Goal: Information Seeking & Learning: Learn about a topic

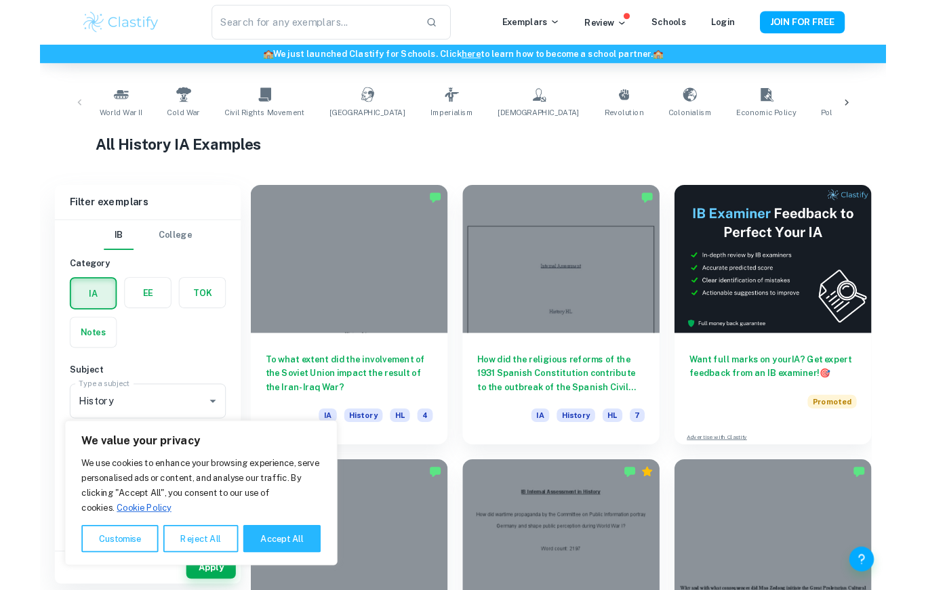
scroll to position [157, 0]
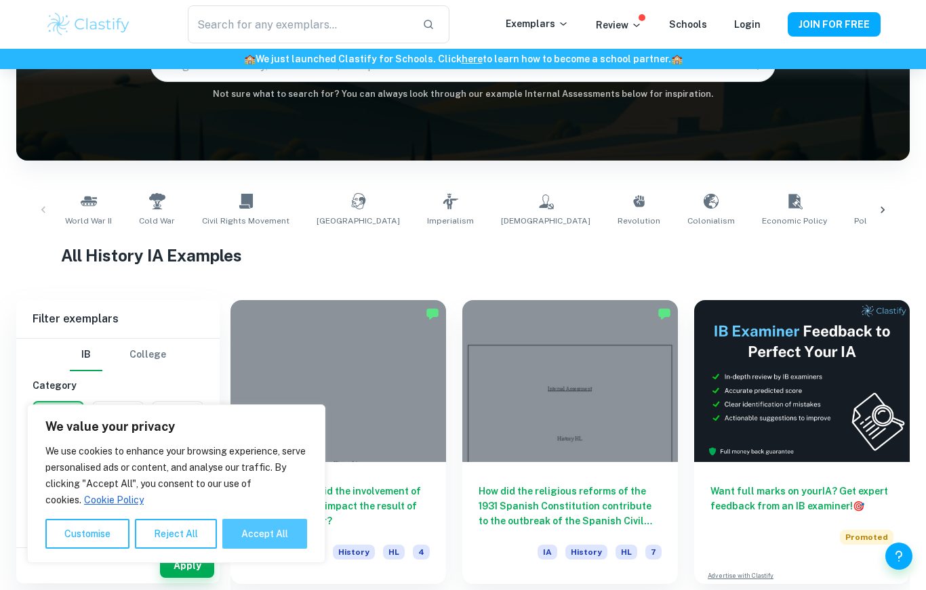
click at [255, 529] on button "Accept All" at bounding box center [264, 534] width 85 height 30
checkbox input "true"
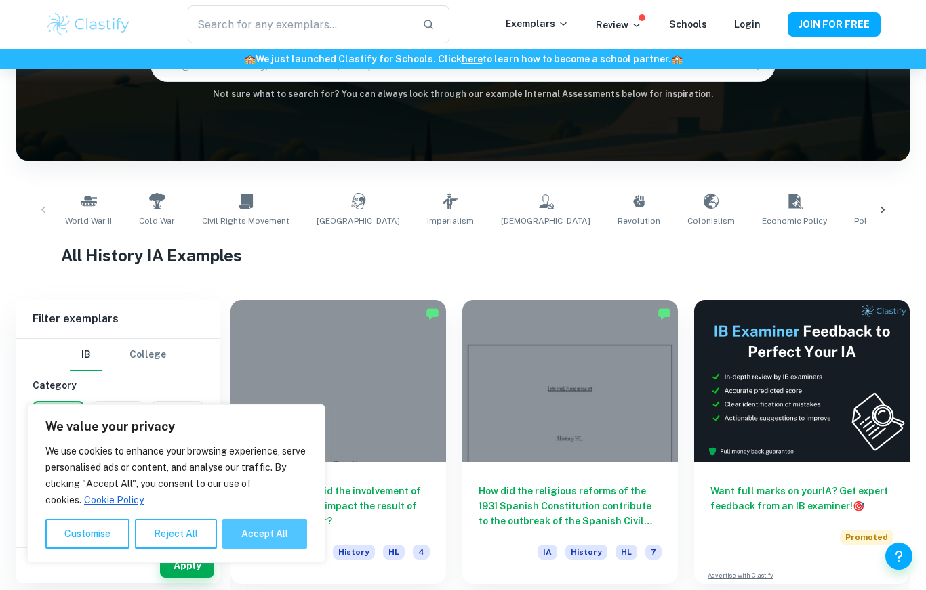
checkbox input "true"
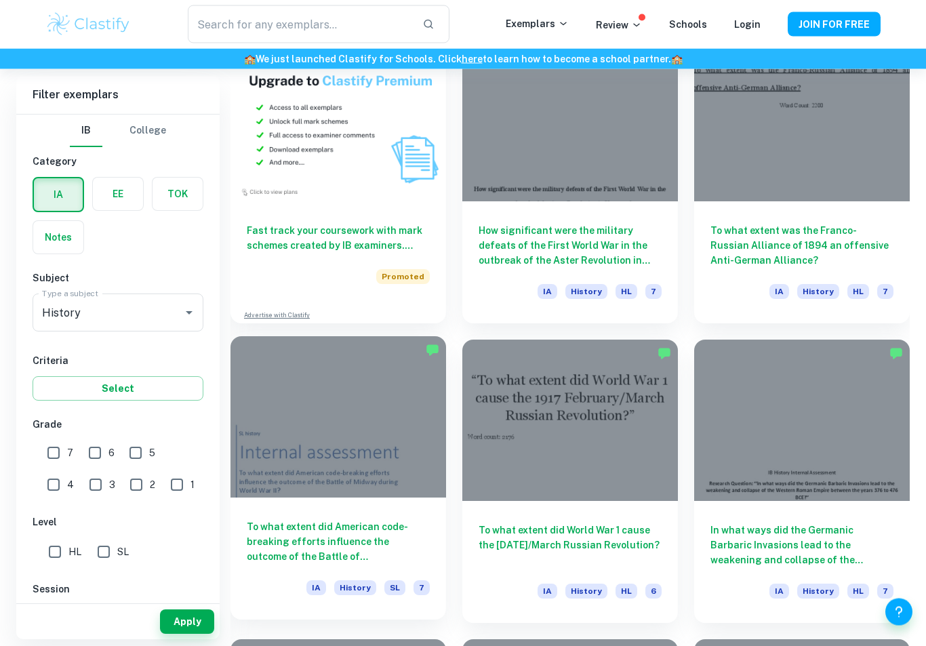
scroll to position [1018, 0]
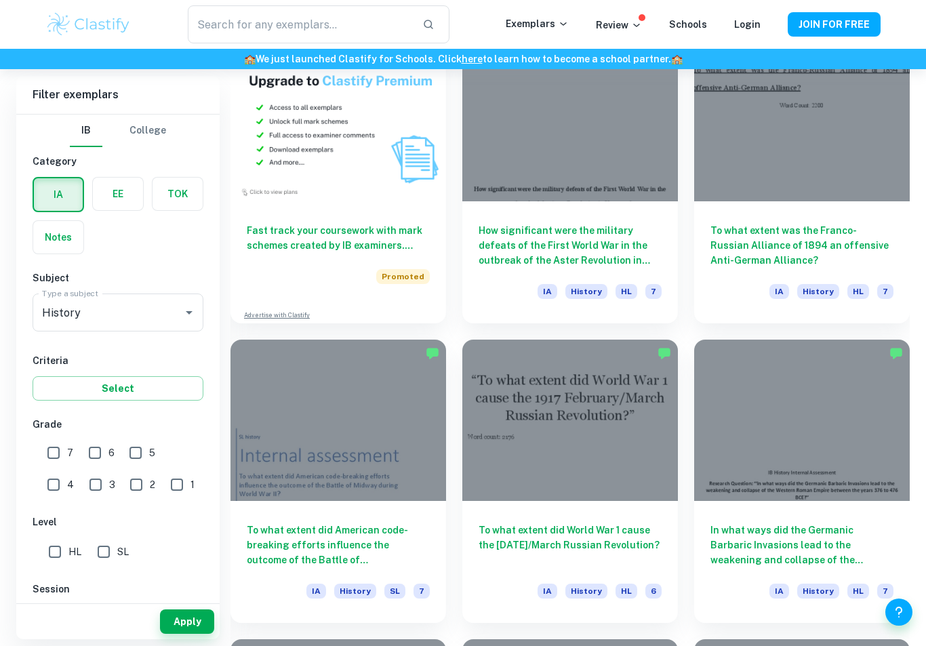
click at [55, 452] on input "7" at bounding box center [53, 452] width 27 height 27
checkbox input "true"
click at [54, 550] on input "HL" at bounding box center [54, 551] width 27 height 27
checkbox input "true"
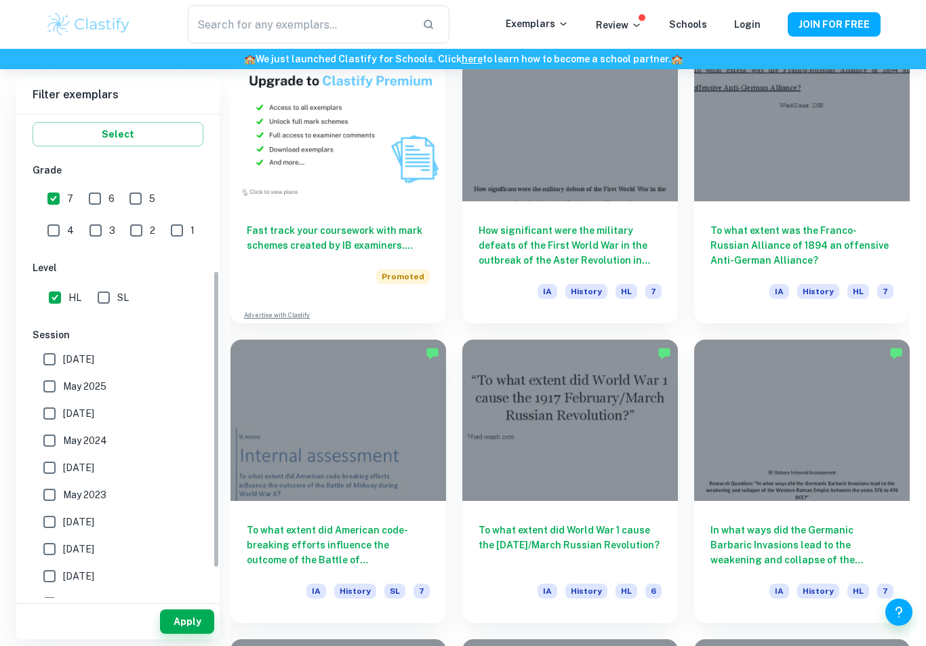
scroll to position [258, 0]
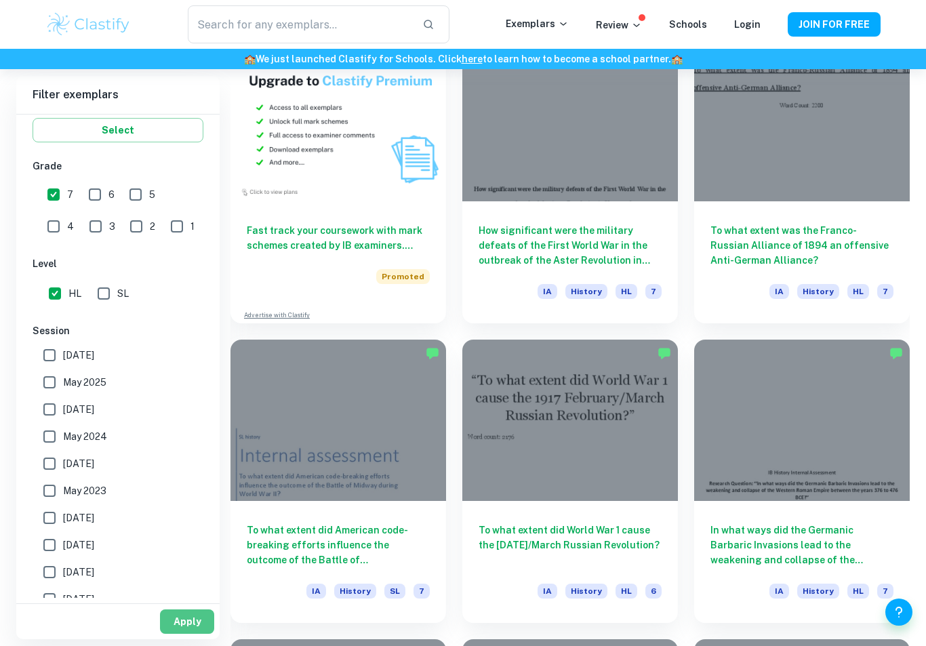
click at [186, 620] on button "Apply" at bounding box center [187, 621] width 54 height 24
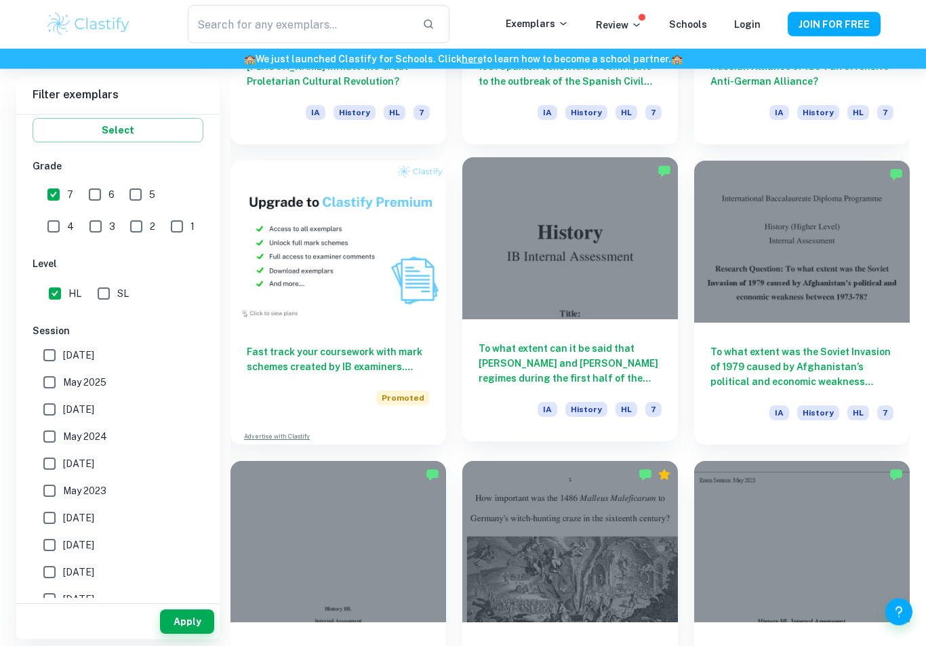
scroll to position [896, 0]
click at [550, 351] on h6 "To what extent can it be said that [PERSON_NAME] and [PERSON_NAME] regimes duri…" at bounding box center [570, 363] width 183 height 45
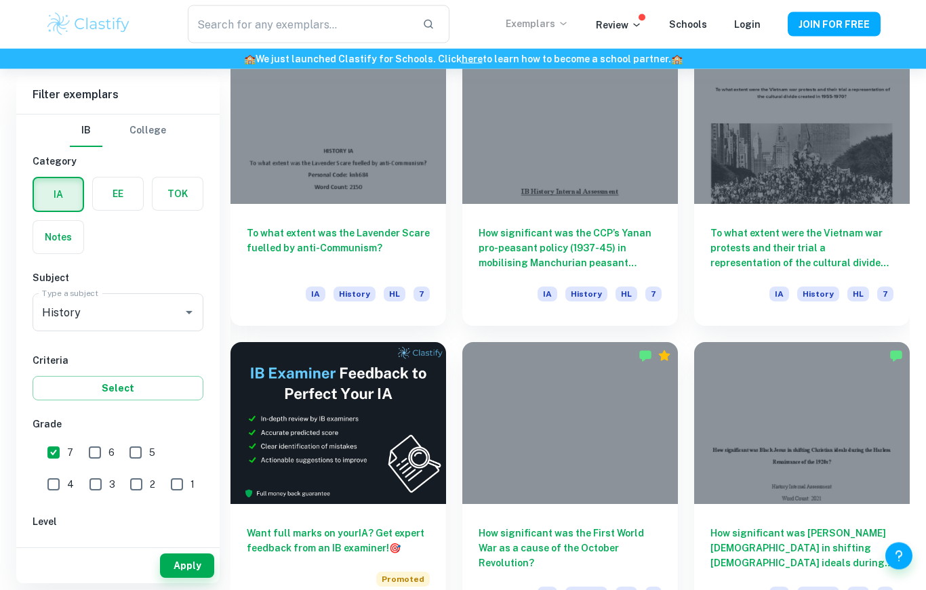
scroll to position [1915, 0]
